Goal: Check status: Check status

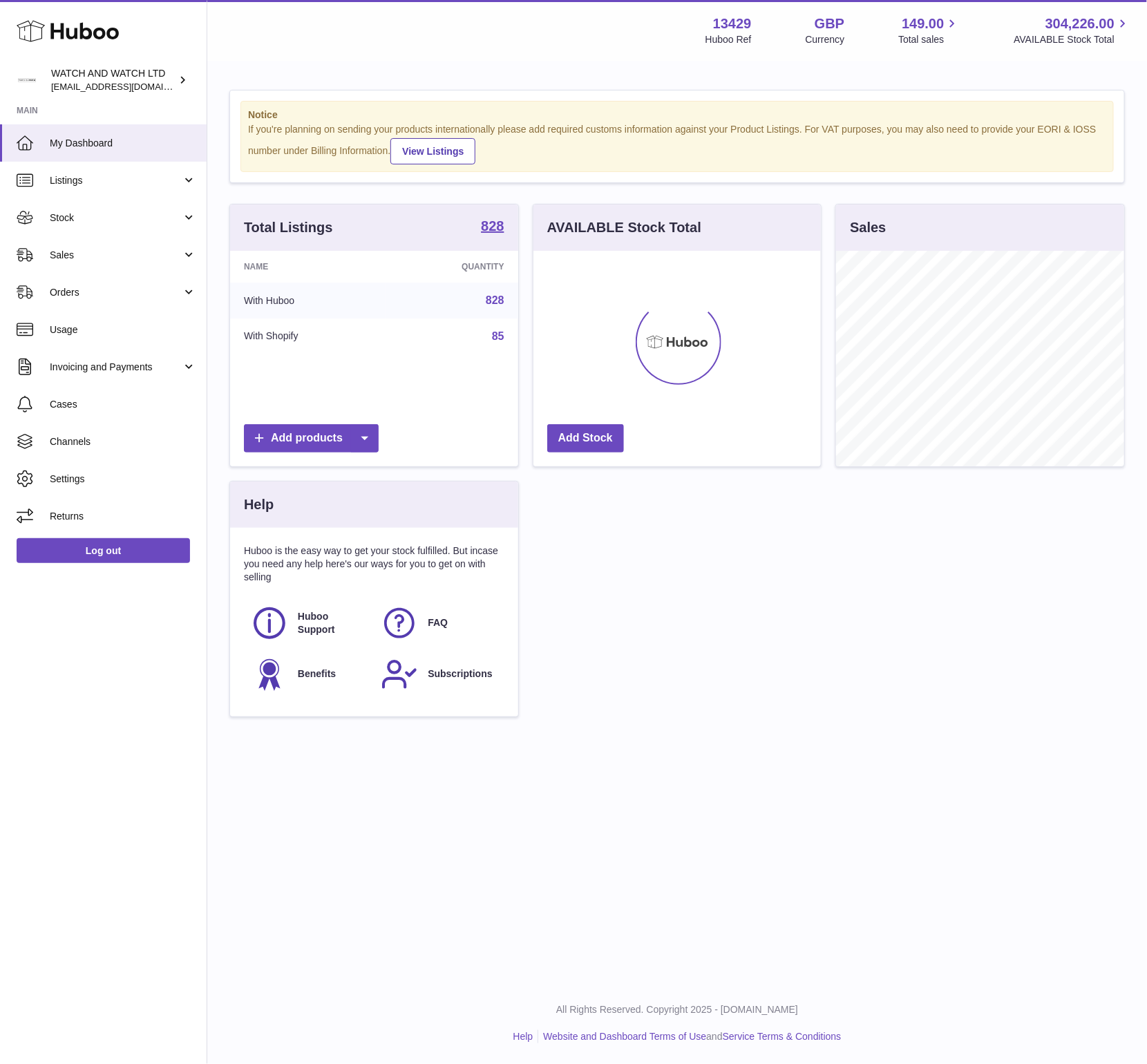
scroll to position [215, 288]
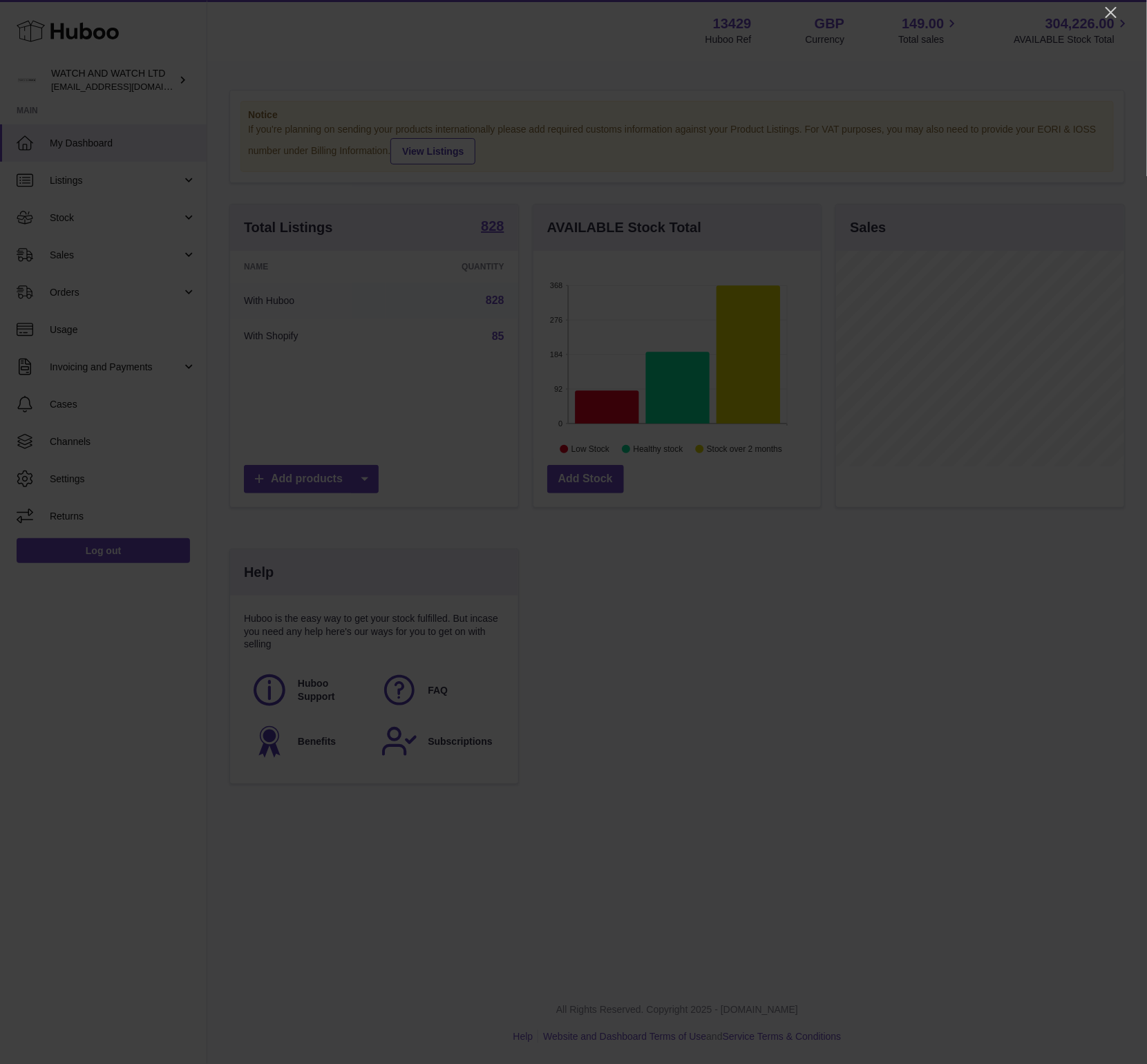
click at [1102, 22] on div at bounding box center [574, 532] width 1147 height 1064
click at [1107, 19] on icon "Close" at bounding box center [1110, 11] width 16 height 16
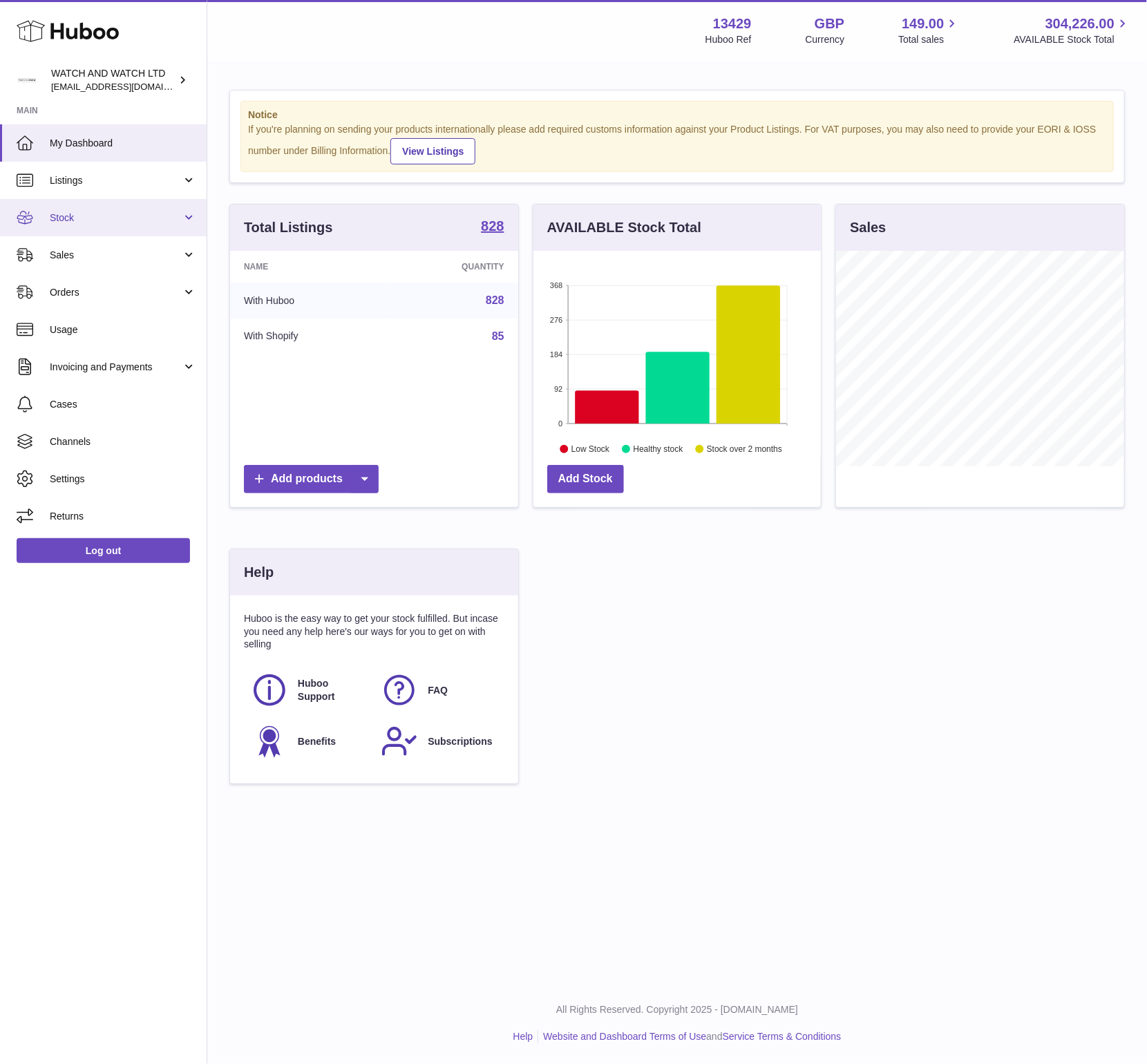
click at [81, 220] on span "Stock" at bounding box center [115, 218] width 132 height 13
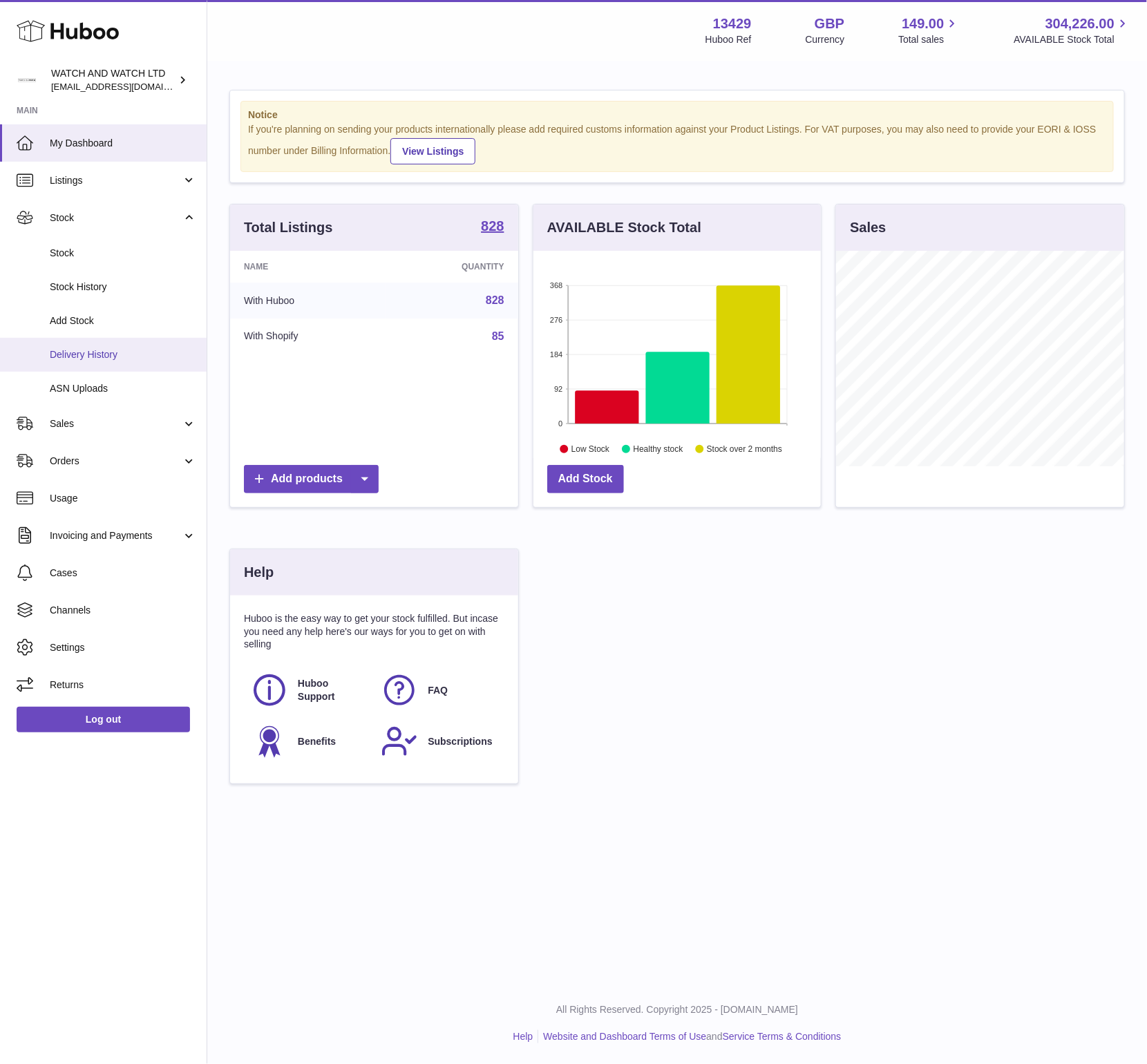
click at [108, 358] on span "Delivery History" at bounding box center [122, 355] width 146 height 13
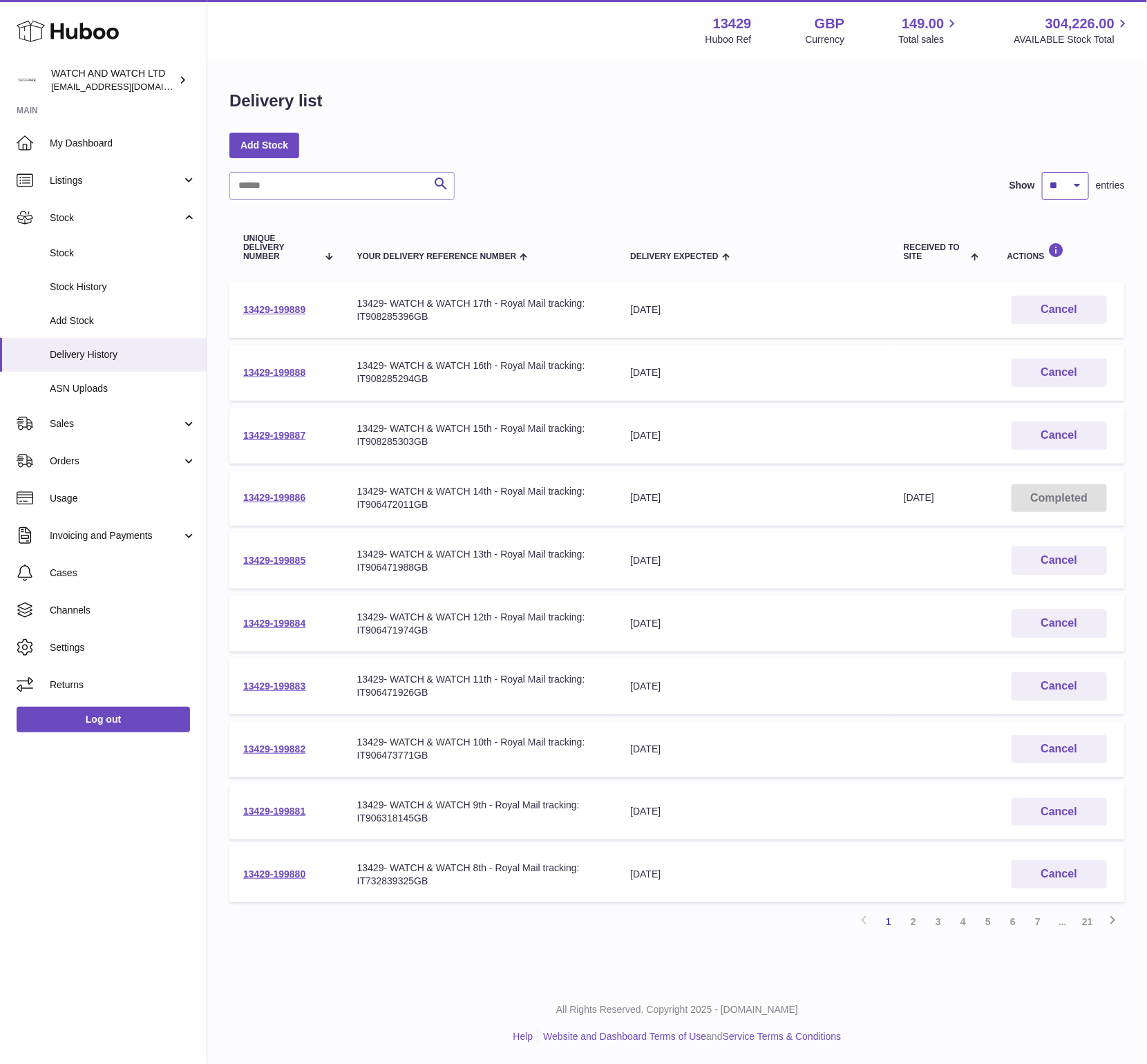
click at [1056, 181] on select "** ** ** ***" at bounding box center [1064, 185] width 47 height 28
select select "**"
click at [1042, 172] on select "** ** ** ***" at bounding box center [1064, 185] width 47 height 28
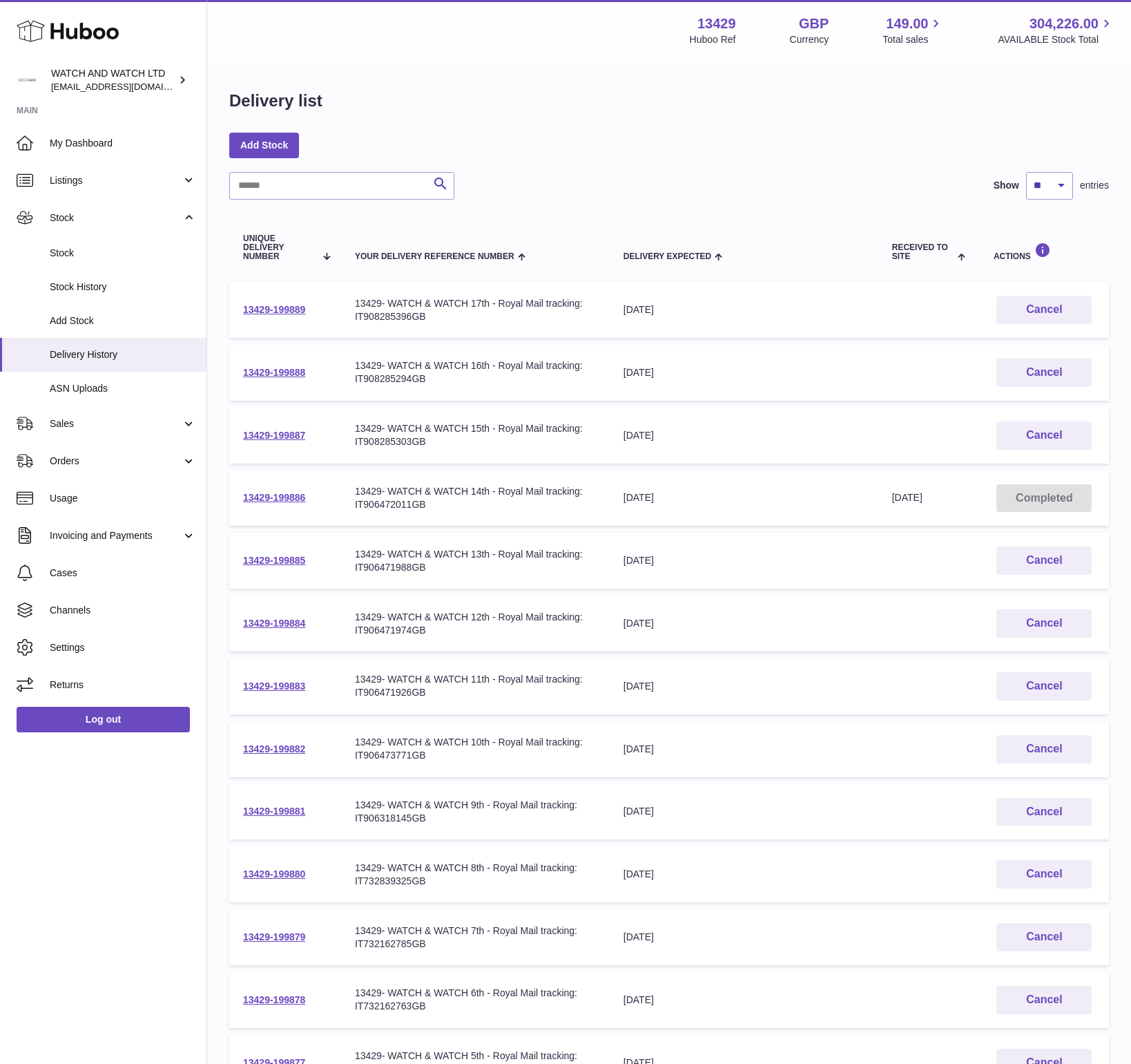
click at [514, 114] on div "Delivery list" at bounding box center [669, 104] width 880 height 29
click at [113, 147] on span "My Dashboard" at bounding box center [122, 143] width 146 height 13
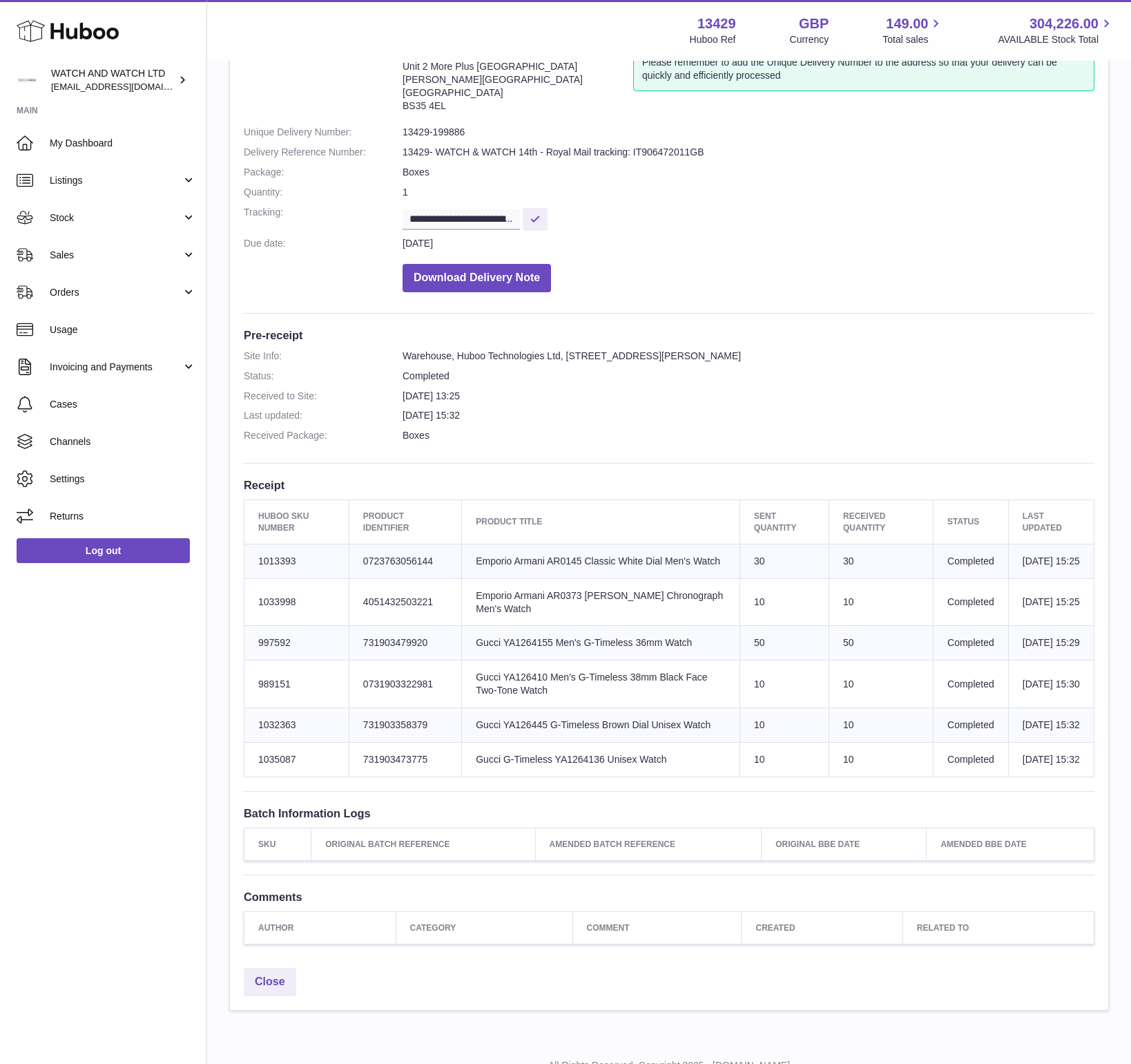
scroll to position [210, 0]
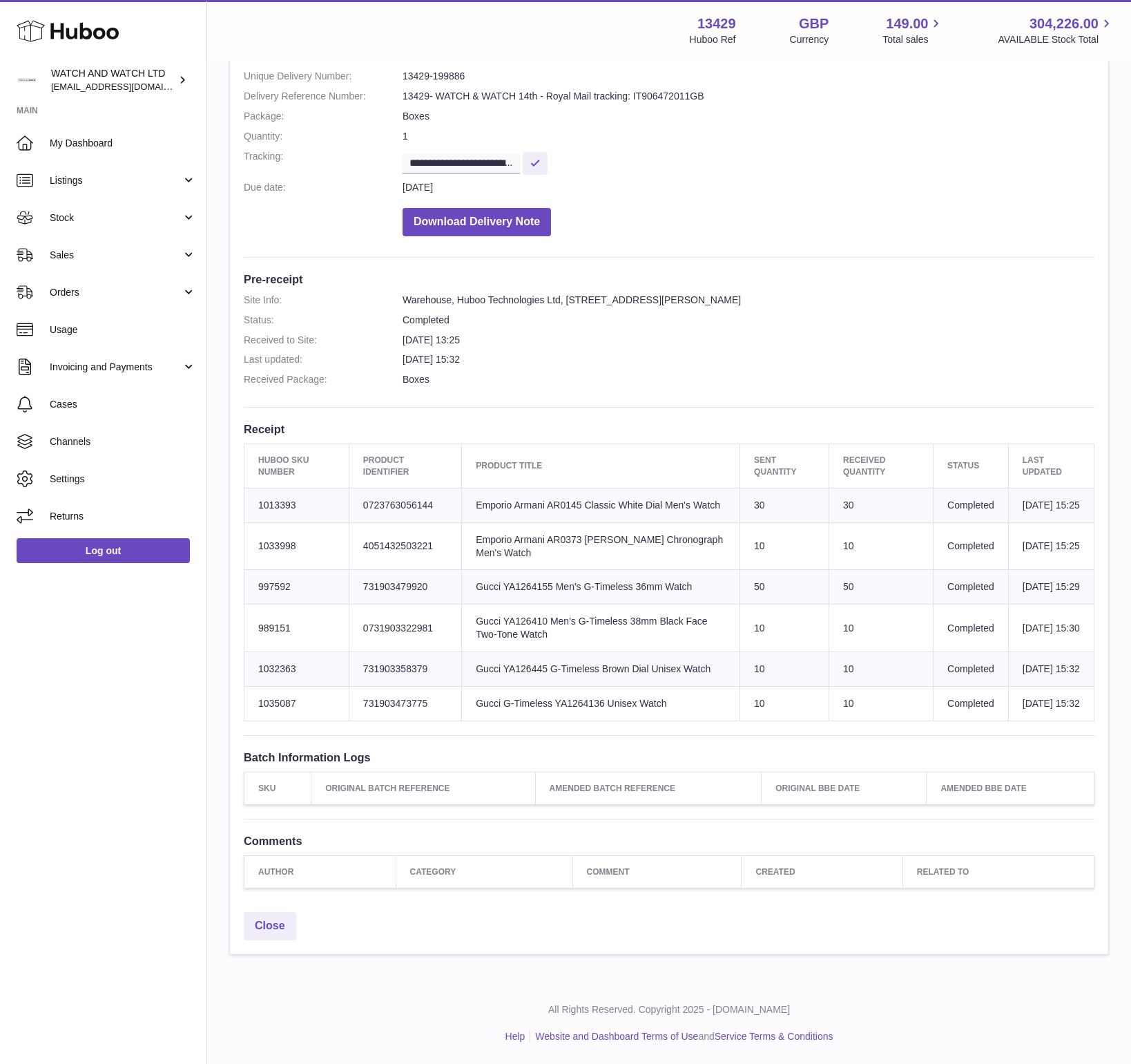
click at [527, 652] on td "Product title Gucci YA126445 G-Timeless Brown Dial Unisex Watch" at bounding box center [601, 669] width 278 height 34
click at [532, 605] on td "Product title Gucci YA126410 Men's G-Timeless 38mm Black Face Two-Tone Watch" at bounding box center [601, 628] width 278 height 47
click at [531, 605] on td "Product title Gucci YA126410 Men's G-Timeless 38mm Black Face Two-Tone Watch" at bounding box center [601, 628] width 278 height 47
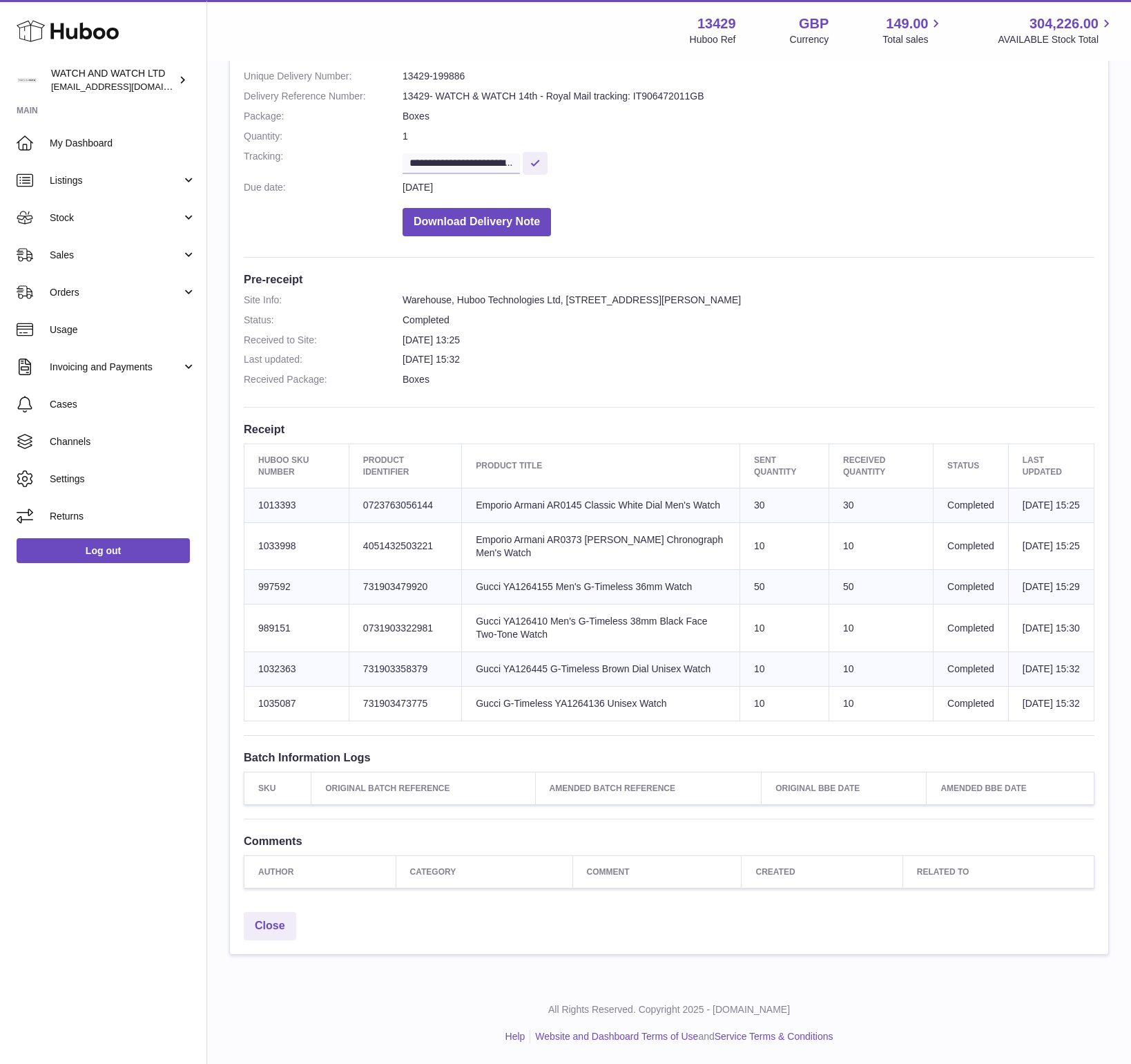
click at [524, 569] on td "Product title Gucci YA1264155 Men's G-Timeless 36mm Watch" at bounding box center [601, 587] width 278 height 34
click at [526, 569] on td "Product title Gucci YA1264155 Men's G-Timeless 36mm Watch" at bounding box center [601, 587] width 278 height 34
click at [556, 522] on td "Product title Emporio Armani AR0373 Franco Chronograph Men's Watch" at bounding box center [601, 546] width 278 height 47
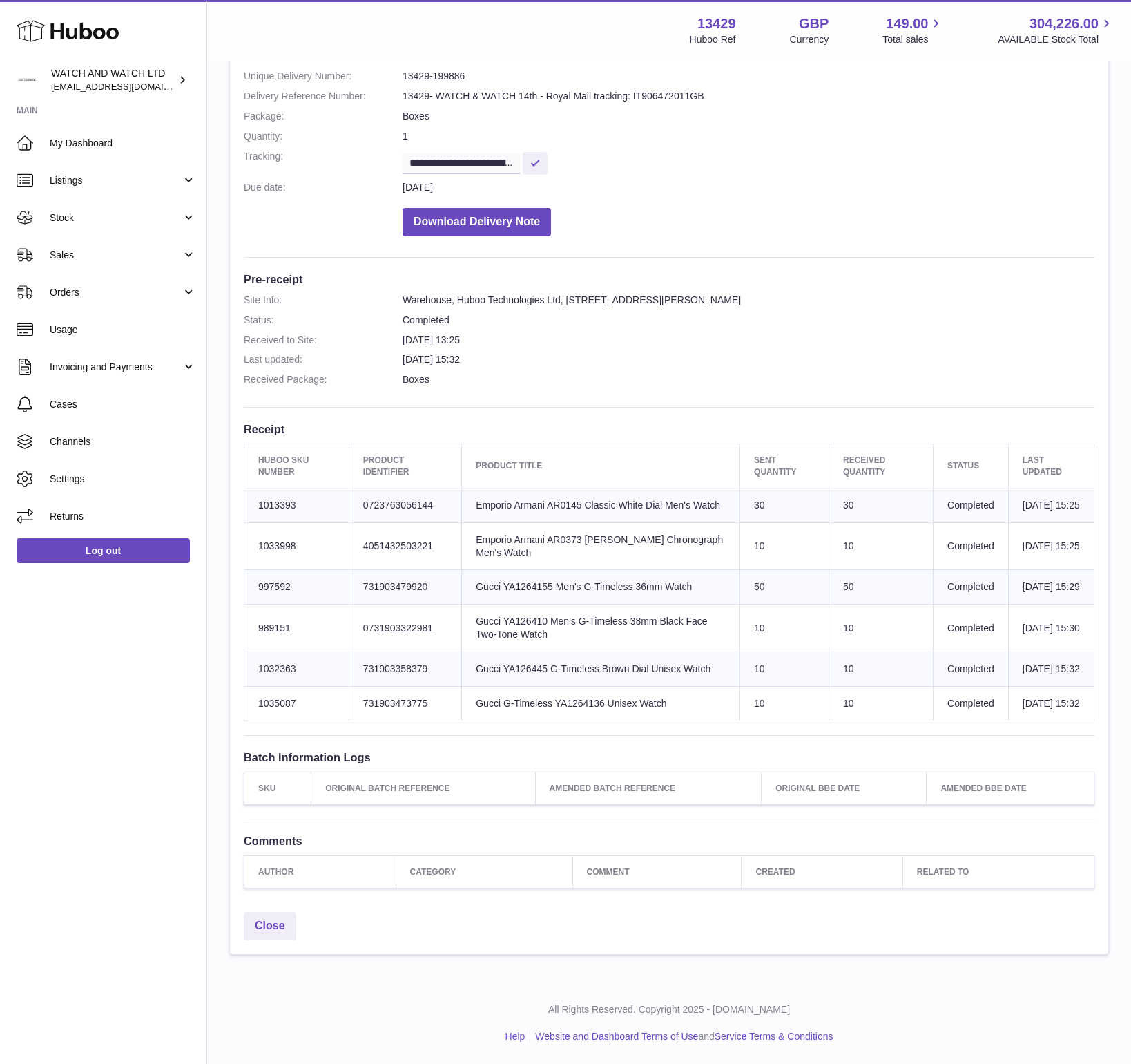
click at [559, 488] on td "Product title Emporio Armani AR0145 Classic White Dial Men's Watch" at bounding box center [601, 505] width 278 height 34
click at [549, 522] on td "Product title Emporio Armani AR0373 Franco Chronograph Men's Watch" at bounding box center [601, 546] width 278 height 47
click at [551, 522] on td "Product title Emporio Armani AR0373 Franco Chronograph Men's Watch" at bounding box center [601, 546] width 278 height 47
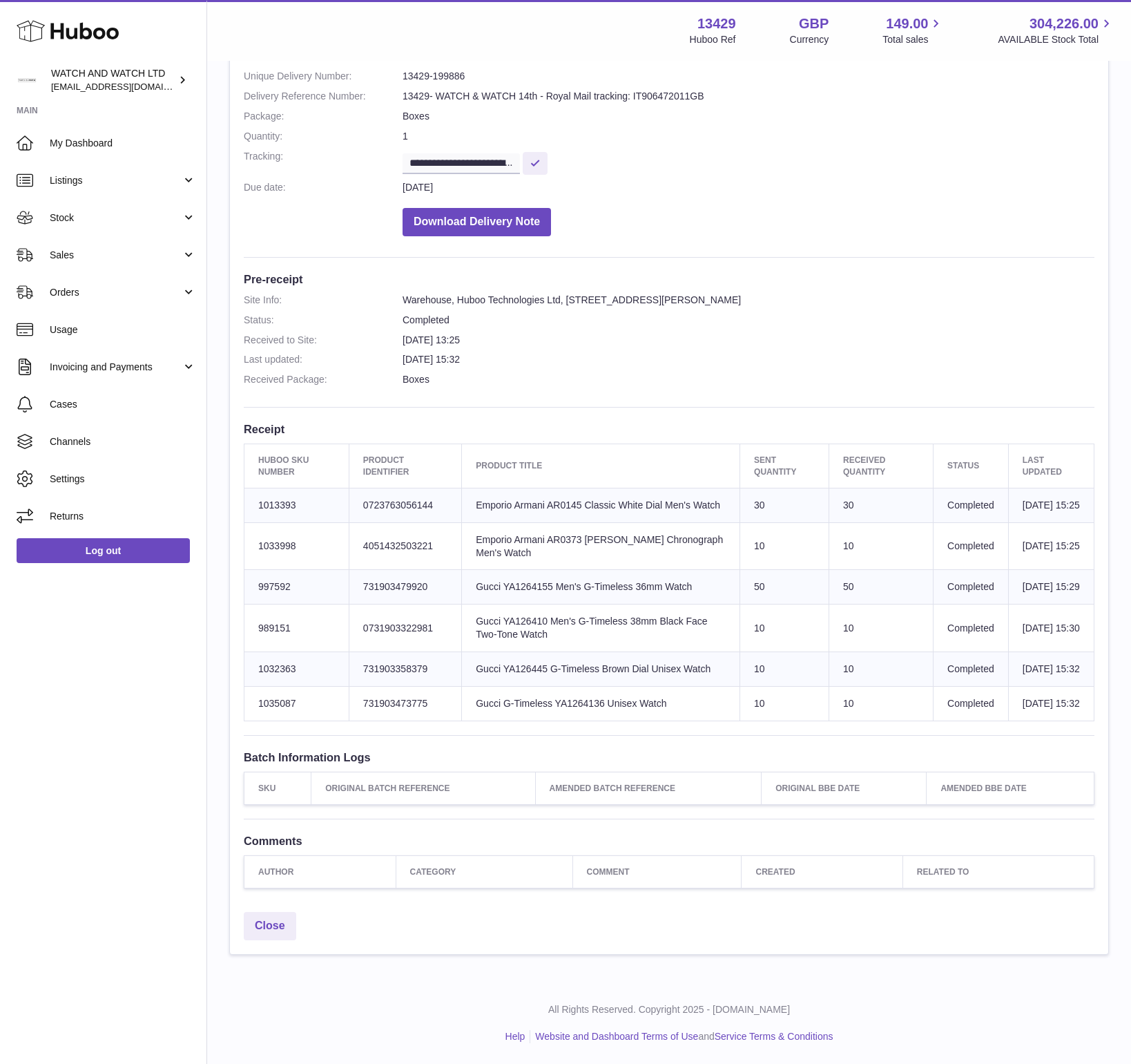
click at [515, 569] on td "Product title Gucci YA1264155 Men's G-Timeless 36mm Watch" at bounding box center [601, 587] width 278 height 34
click at [532, 605] on td "Product title Gucci YA126410 Men's G-Timeless 38mm Black Face Two-Tone Watch" at bounding box center [601, 628] width 278 height 47
click at [534, 659] on td "Product title Gucci YA126445 G-Timeless Brown Dial Unisex Watch" at bounding box center [601, 669] width 278 height 34
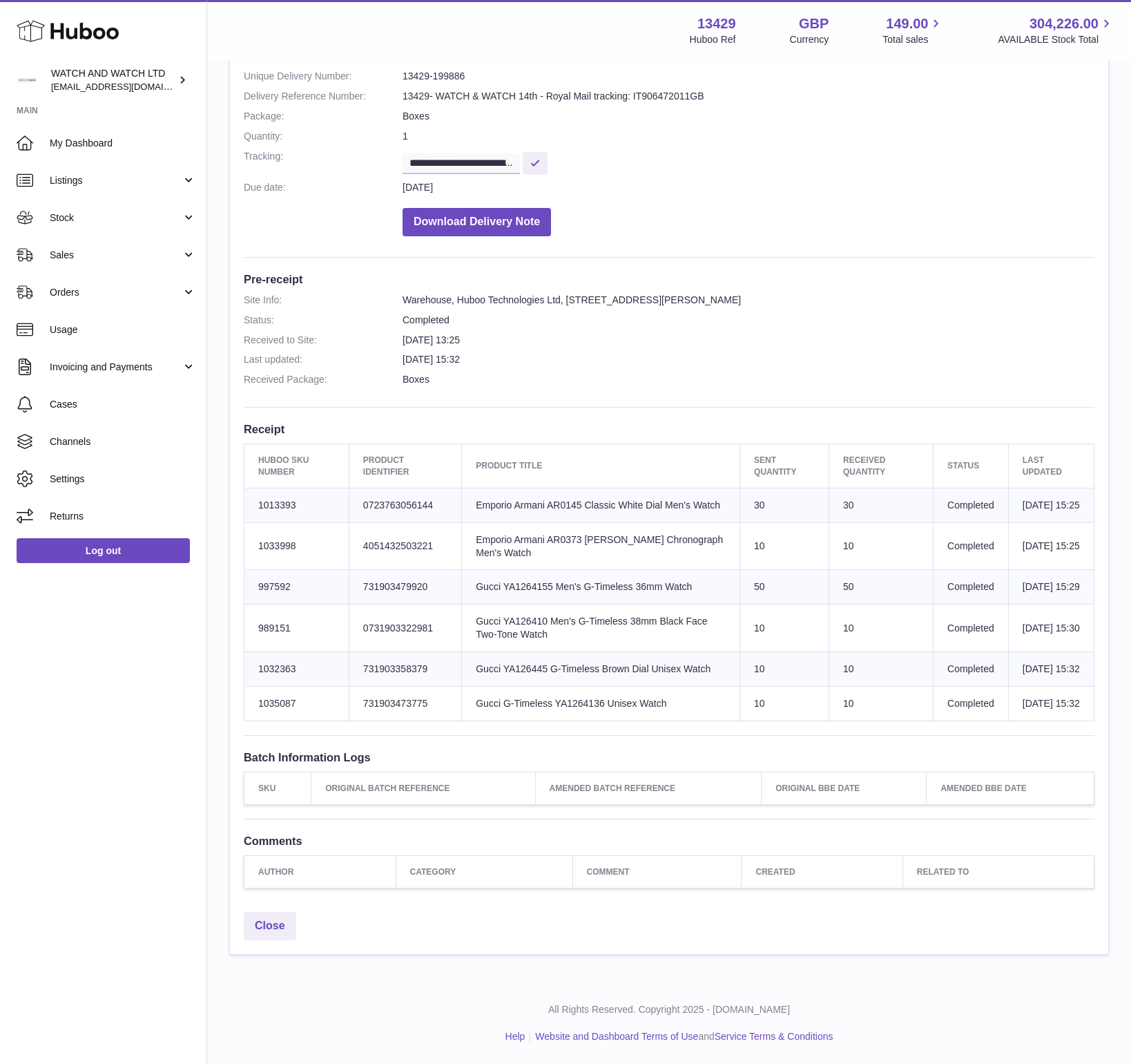
click at [534, 652] on td "Product title Gucci YA126445 G-Timeless Brown Dial Unisex Watch" at bounding box center [601, 669] width 278 height 34
click at [599, 709] on td "Product title Gucci G-Timeless YA1264136 Unisex Watch" at bounding box center [601, 703] width 278 height 34
click at [574, 691] on td "Product title Gucci G-Timeless YA1264136 Unisex Watch" at bounding box center [601, 703] width 278 height 34
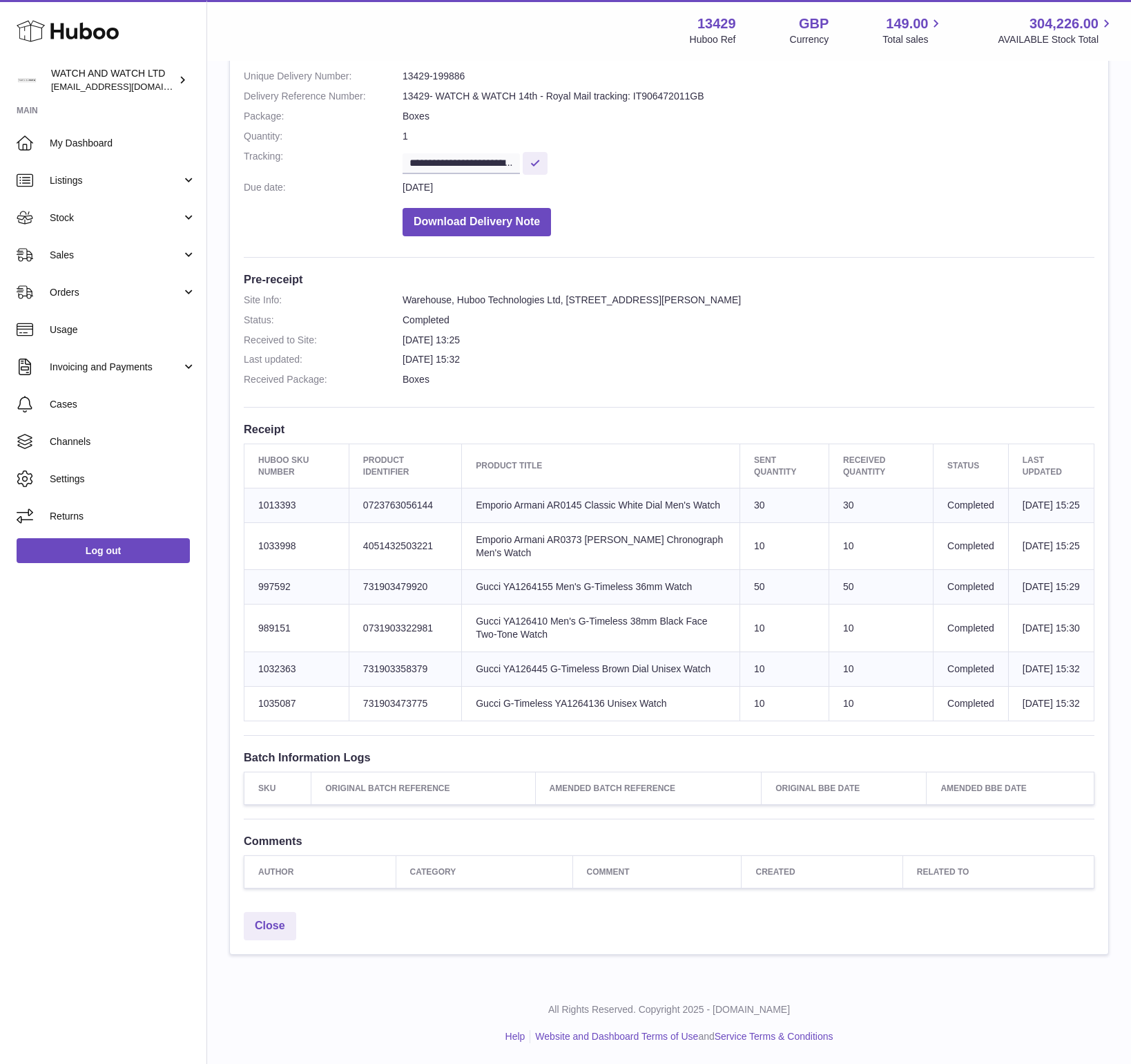
click at [579, 695] on td "Product title Gucci G-Timeless YA1264136 Unisex Watch" at bounding box center [601, 703] width 278 height 34
click at [569, 663] on td "Product title Gucci YA126445 G-Timeless Brown Dial Unisex Watch" at bounding box center [601, 669] width 278 height 34
click at [530, 605] on td "Product title Gucci YA126410 Men's G-Timeless 38mm Black Face Two-Tone Watch" at bounding box center [601, 628] width 278 height 47
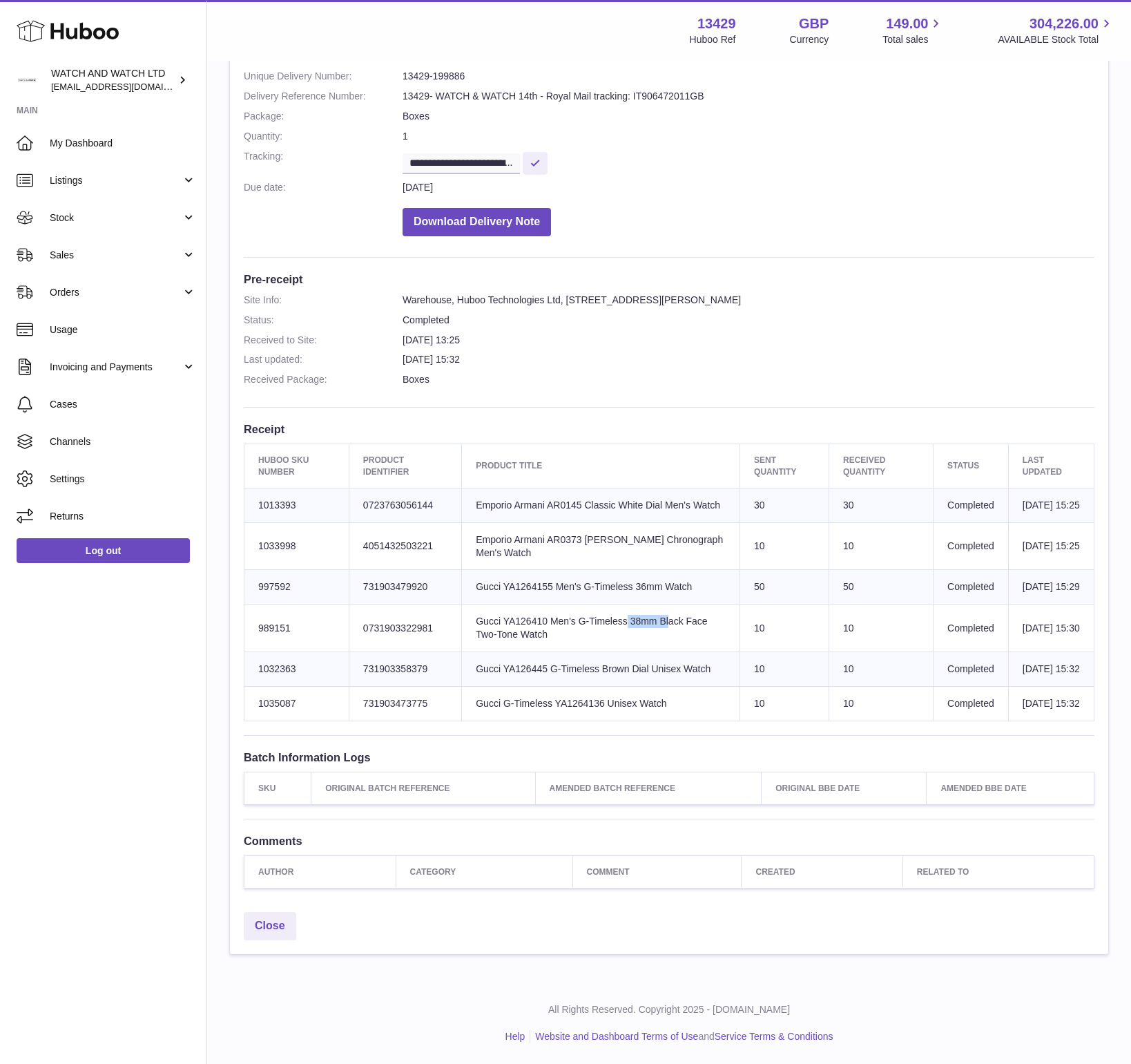
click at [530, 605] on td "Product title Gucci YA126410 Men's G-Timeless 38mm Black Face Two-Tone Watch" at bounding box center [601, 628] width 278 height 47
click at [524, 659] on td "Product title Gucci YA126445 G-Timeless Brown Dial Unisex Watch" at bounding box center [601, 669] width 278 height 34
click at [526, 654] on td "Product title Gucci YA126445 G-Timeless Brown Dial Unisex Watch" at bounding box center [601, 669] width 278 height 34
copy td "YA126445"
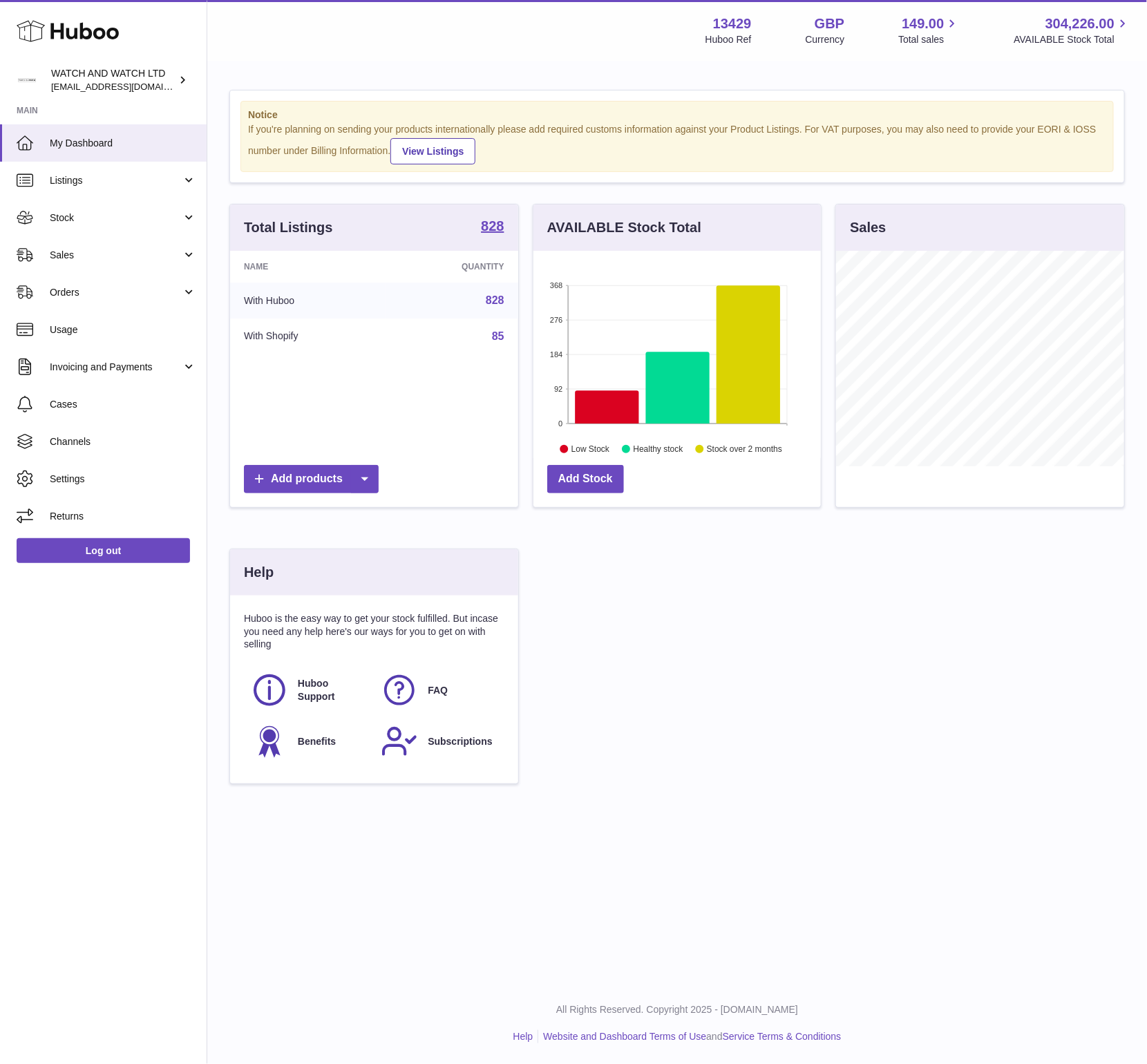
scroll to position [215, 288]
click at [912, 729] on div "Total Listings 828 Name Quantity With Huboo 828 With Shopify 85 Add products AV…" at bounding box center [677, 501] width 910 height 594
